Goal: Task Accomplishment & Management: Use online tool/utility

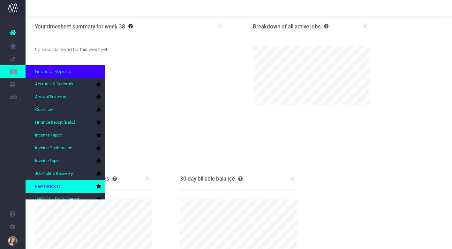
click at [61, 183] on link "New Forecast" at bounding box center [66, 186] width 80 height 13
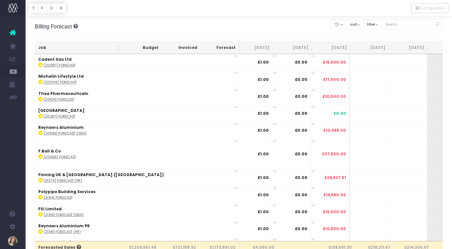
click at [338, 46] on th "[DATE]" at bounding box center [336, 48] width 39 height 12
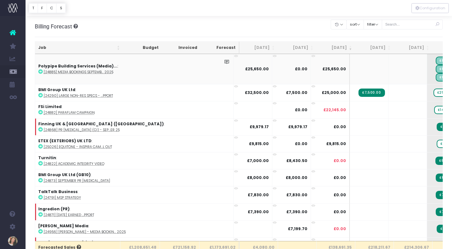
click at [41, 72] on icon at bounding box center [40, 71] width 4 height 4
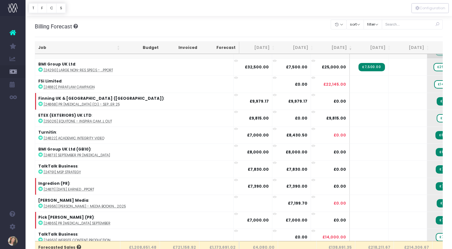
scroll to position [27, 0]
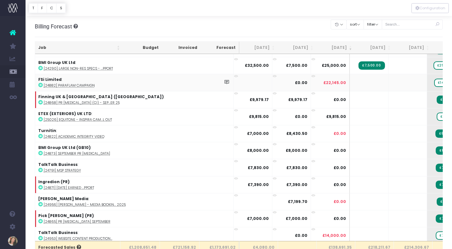
click at [40, 86] on icon at bounding box center [40, 85] width 4 height 4
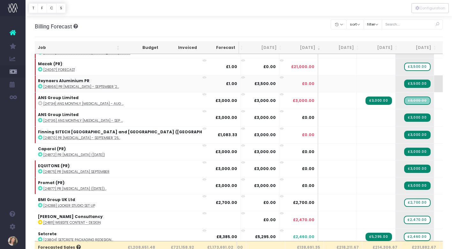
scroll to position [0, 0]
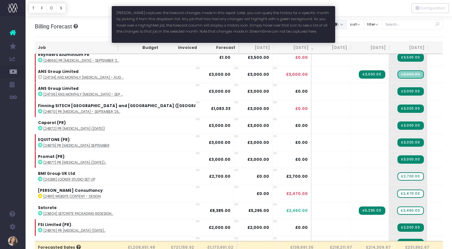
click at [347, 25] on button "button" at bounding box center [339, 24] width 16 height 10
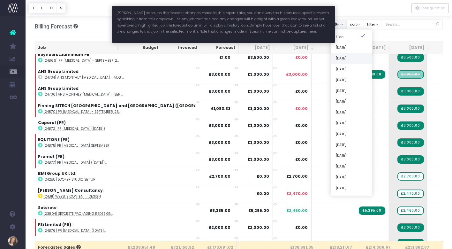
click at [356, 58] on link "[DATE]" at bounding box center [352, 58] width 42 height 11
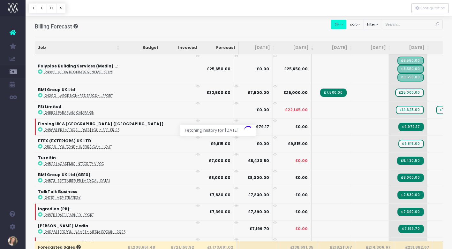
click at [350, 26] on div at bounding box center [226, 124] width 452 height 249
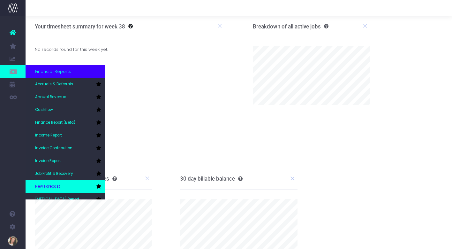
click at [61, 183] on link "New Forecast" at bounding box center [66, 186] width 80 height 13
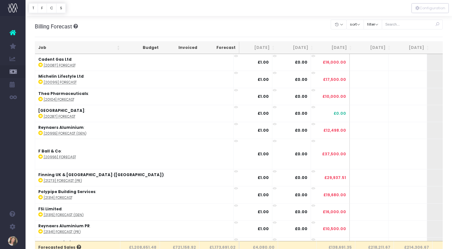
click at [328, 51] on th "[DATE]" at bounding box center [336, 48] width 39 height 12
click at [333, 49] on th "[DATE]" at bounding box center [336, 48] width 39 height 12
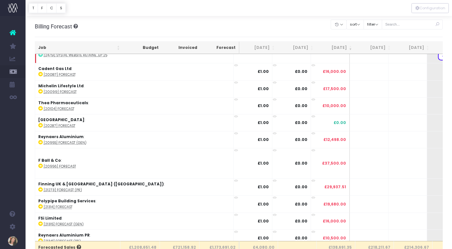
scroll to position [966, 0]
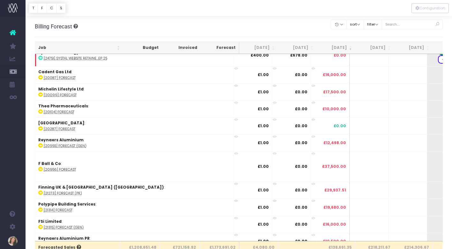
click at [371, 50] on th "[DATE]" at bounding box center [374, 48] width 39 height 12
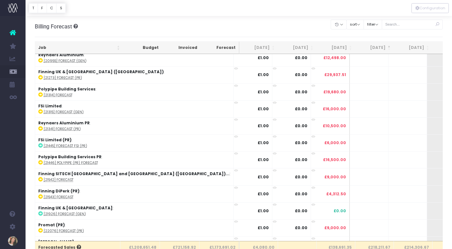
scroll to position [0, 0]
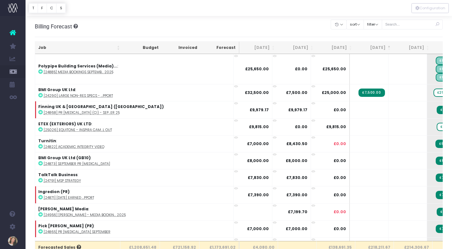
click at [371, 50] on th "[DATE]" at bounding box center [374, 48] width 39 height 12
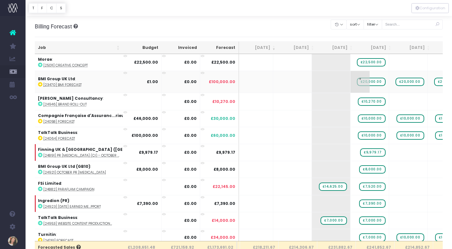
click at [357, 81] on span "£20,000.00" at bounding box center [371, 82] width 29 height 8
click at [354, 84] on input "text" at bounding box center [370, 81] width 32 height 13
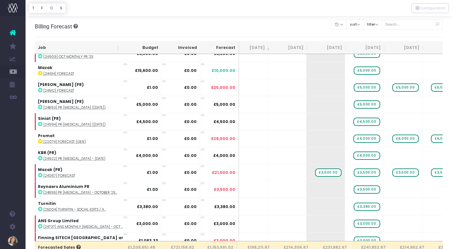
scroll to position [266, 121]
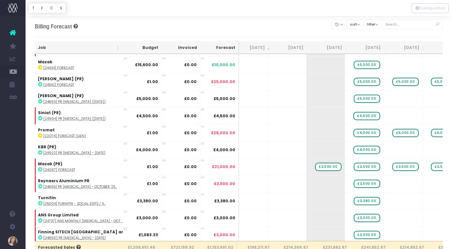
click at [292, 50] on th "[DATE]" at bounding box center [292, 48] width 39 height 12
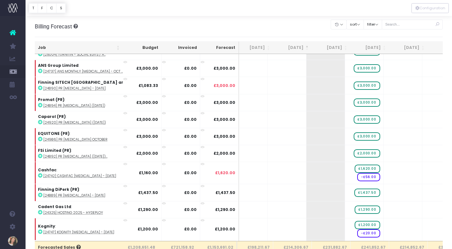
scroll to position [0, 121]
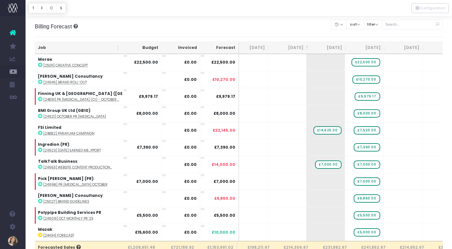
click at [292, 50] on th "[DATE]" at bounding box center [292, 48] width 39 height 12
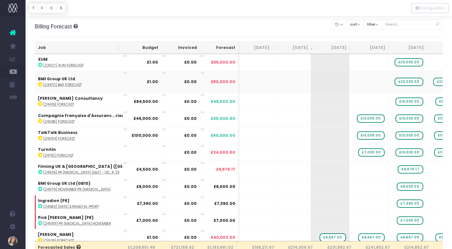
scroll to position [0, 85]
click at [412, 26] on input "text" at bounding box center [412, 24] width 61 height 10
type input "talk"
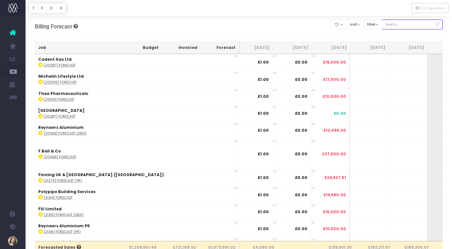
click at [418, 27] on input "text" at bounding box center [412, 24] width 61 height 10
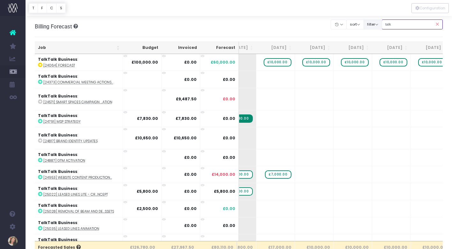
drag, startPoint x: 406, startPoint y: 26, endPoint x: 390, endPoint y: 25, distance: 16.0
click at [390, 25] on div "Clear Filters Hide Jul 2025 Aug 2025 Sep 2025 Oct 2025 Nov 2025 Dec 2025 Jan 20…" at bounding box center [387, 24] width 112 height 13
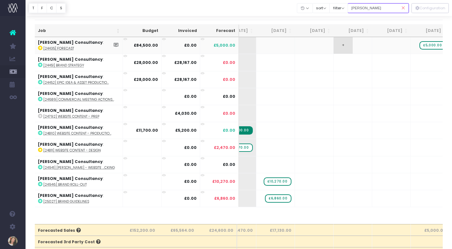
scroll to position [16, 0]
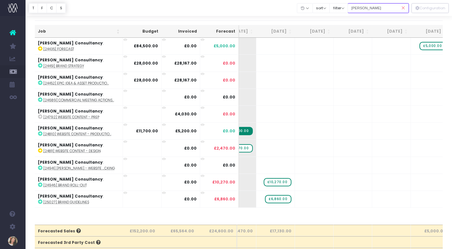
type input "frazer"
click at [403, 7] on icon at bounding box center [403, 8] width 11 height 13
click at [360, 6] on input "frazer" at bounding box center [378, 8] width 61 height 10
click at [378, 7] on input "frazer" at bounding box center [378, 8] width 61 height 10
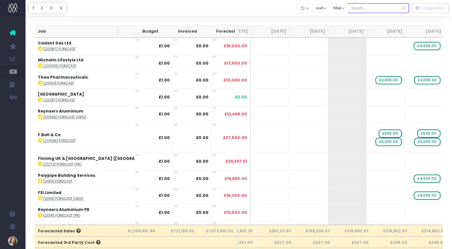
click at [378, 7] on input "text" at bounding box center [378, 8] width 61 height 10
click at [320, 33] on th "[DATE]" at bounding box center [314, 31] width 39 height 12
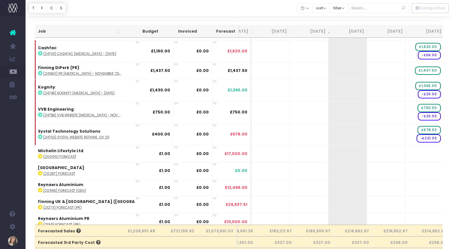
scroll to position [531, 99]
